Goal: Transaction & Acquisition: Purchase product/service

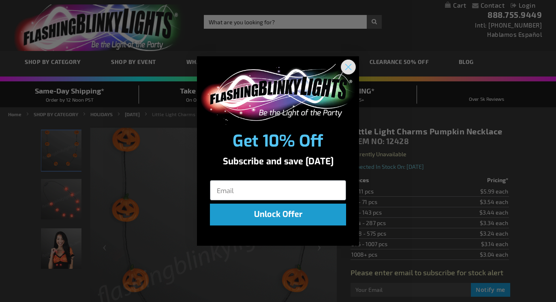
click at [347, 64] on circle "Close dialog" at bounding box center [348, 66] width 13 height 13
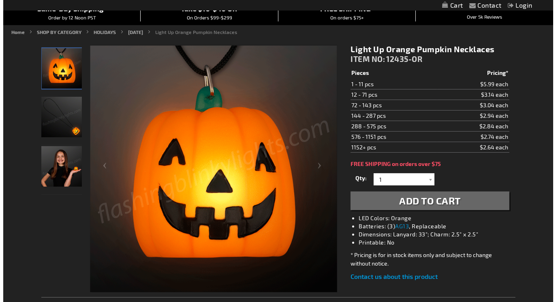
scroll to position [77, 0]
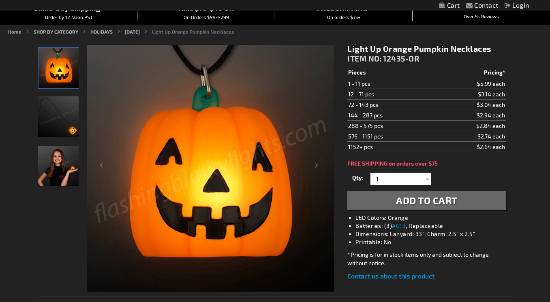
click at [46, 116] on img "Light Up Orange Pumpkin Necklaces" at bounding box center [58, 116] width 41 height 41
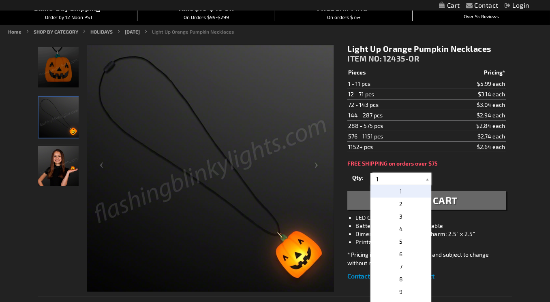
drag, startPoint x: 394, startPoint y: 184, endPoint x: 349, endPoint y: 176, distance: 46.2
click at [349, 176] on div "Qty 1 2 3 4 5 6 7 8 9 10 11 12 24 36 48 60 72 84 96 108 120 132 144 156 168" at bounding box center [426, 179] width 158 height 16
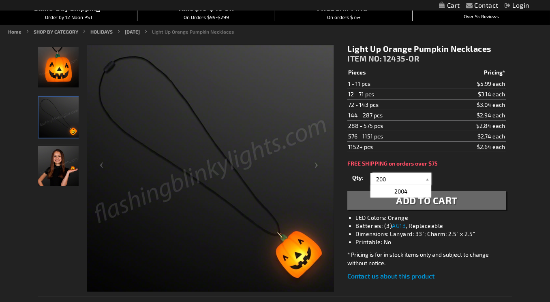
type input "200"
click at [388, 210] on button "Add to Cart" at bounding box center [426, 200] width 158 height 19
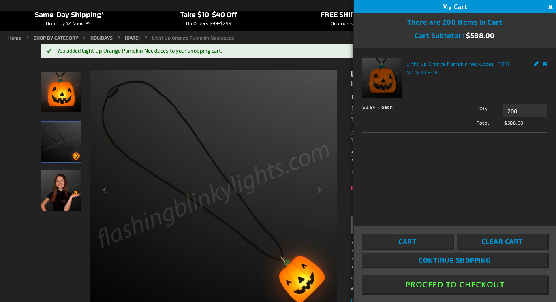
click at [549, 5] on button "Close" at bounding box center [549, 7] width 9 height 9
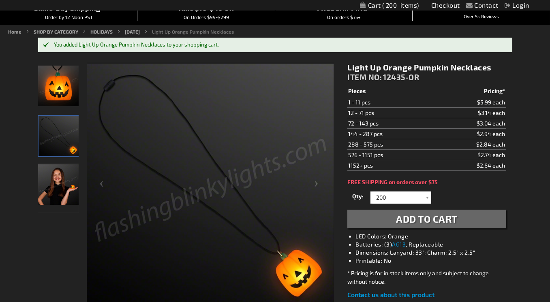
click at [393, 7] on span "200" at bounding box center [400, 5] width 37 height 7
